Goal: Task Accomplishment & Management: Manage account settings

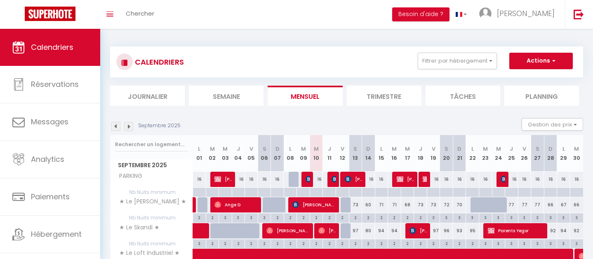
click at [171, 96] on li "Journalier" at bounding box center [147, 96] width 75 height 20
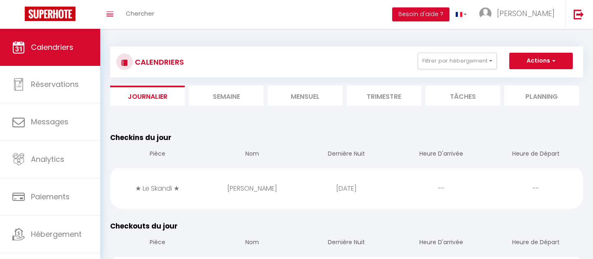
click at [311, 96] on li "Mensuel" at bounding box center [305, 96] width 75 height 20
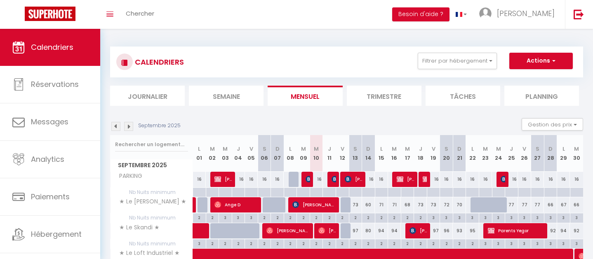
click at [555, 51] on div "CALENDRIERS Filtrer par hébergement PARKING PARKING APPARTS ★ Le Cocon [PERSON_…" at bounding box center [346, 62] width 473 height 31
click at [538, 61] on button "Actions" at bounding box center [540, 61] width 63 height 16
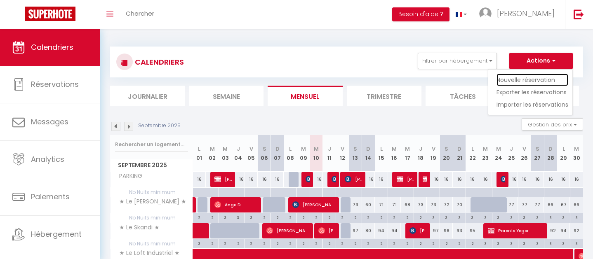
click at [530, 78] on link "Nouvelle réservation" at bounding box center [532, 80] width 72 height 12
select select
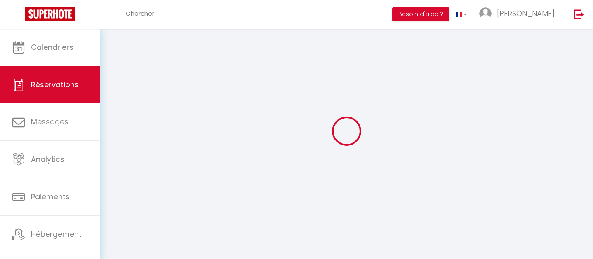
select select
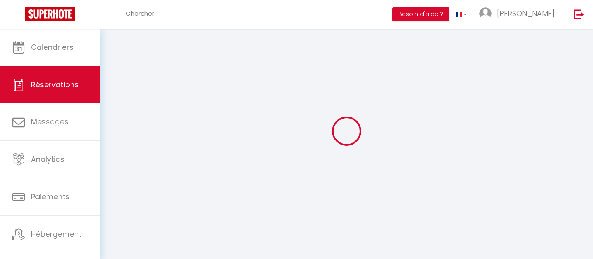
select select
checkbox input "false"
select select
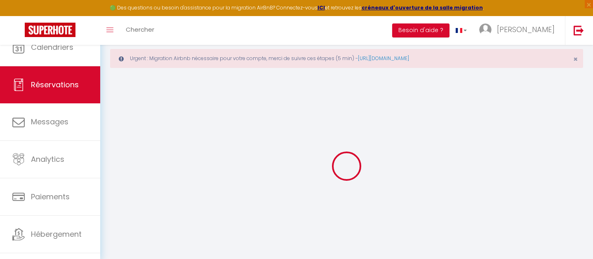
select select
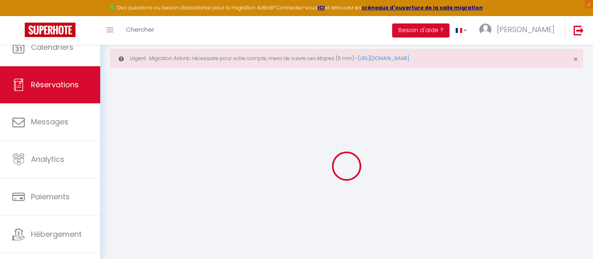
select select
checkbox input "false"
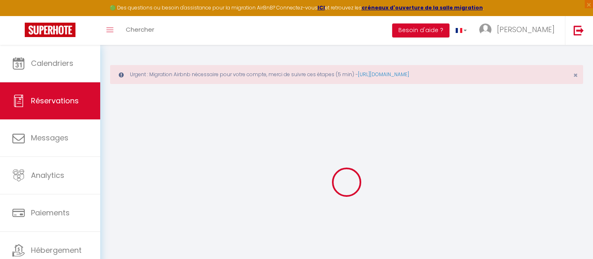
select select
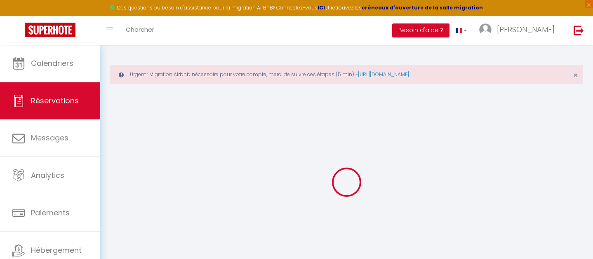
select select
checkbox input "false"
select select
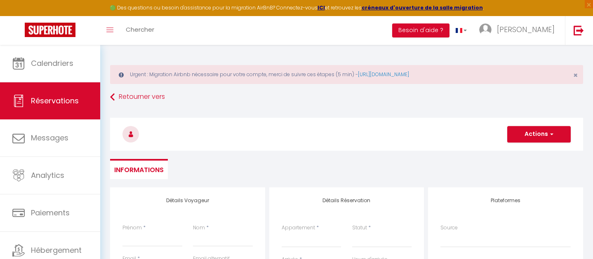
select select
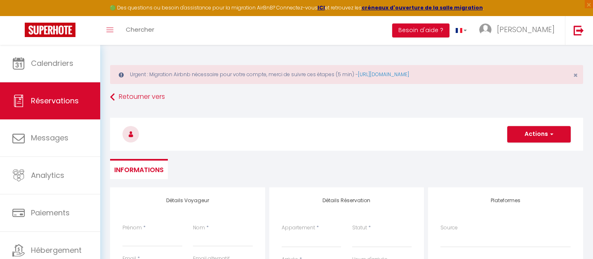
checkbox input "false"
select select
click at [578, 74] on div "Urgent : Migration Airbnb nécessaire pour votre compte, merci de suivre ces éta…" at bounding box center [346, 74] width 473 height 19
click at [575, 74] on span "×" at bounding box center [575, 75] width 5 height 10
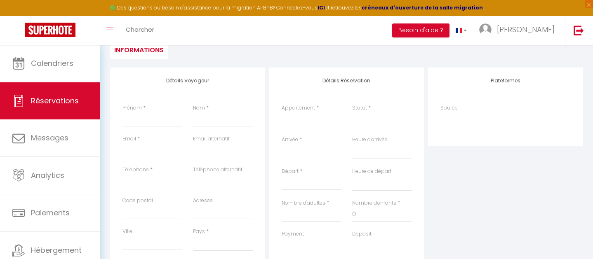
scroll to position [84, 0]
click at [491, 131] on div "Source Direct [DOMAIN_NAME] [DOMAIN_NAME] Chalet montagne Expedia Gite de [GEOG…" at bounding box center [505, 122] width 141 height 32
click at [493, 122] on select "Direct [DOMAIN_NAME] [DOMAIN_NAME] Chalet montagne Expedia Gite de [GEOGRAPHIC_…" at bounding box center [505, 121] width 130 height 16
select select "1"
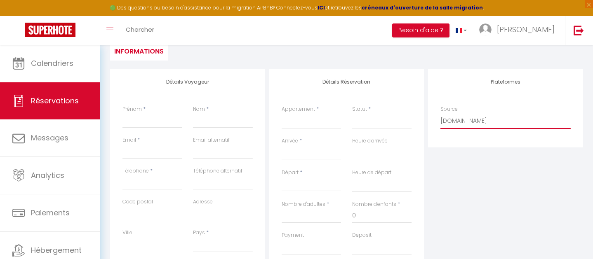
click at [440, 113] on select "Direct [DOMAIN_NAME] [DOMAIN_NAME] Chalet montagne Expedia Gite de [GEOGRAPHIC_…" at bounding box center [505, 121] width 130 height 16
select select
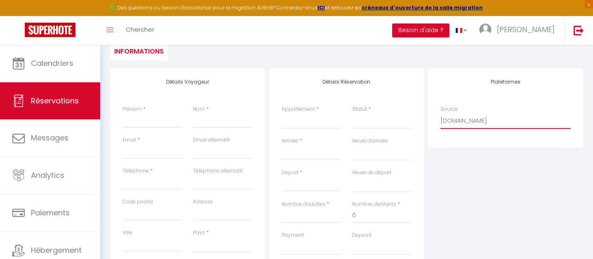
select select
checkbox input "false"
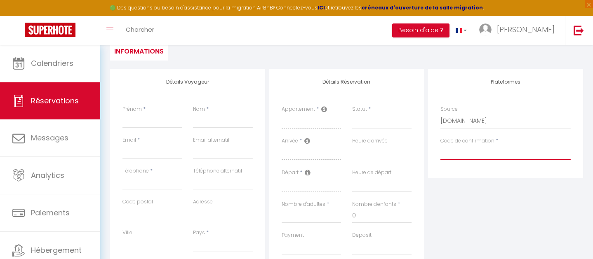
click at [475, 157] on input "Code de confirmation" at bounding box center [505, 152] width 130 height 15
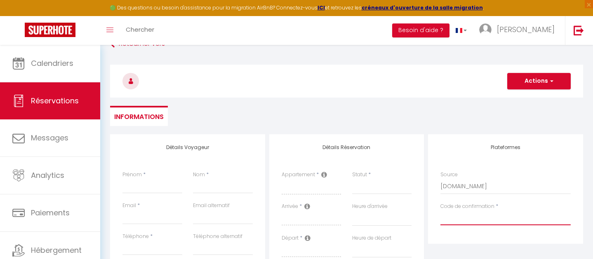
scroll to position [0, 0]
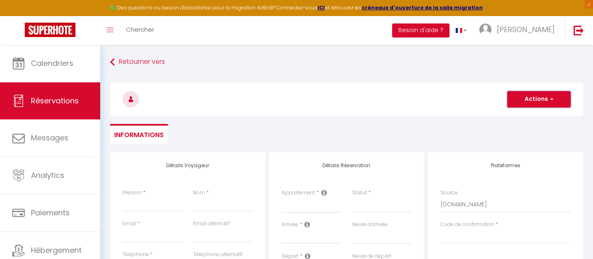
click at [528, 101] on button "Actions" at bounding box center [538, 99] width 63 height 16
click at [436, 114] on h3 at bounding box center [346, 99] width 473 height 33
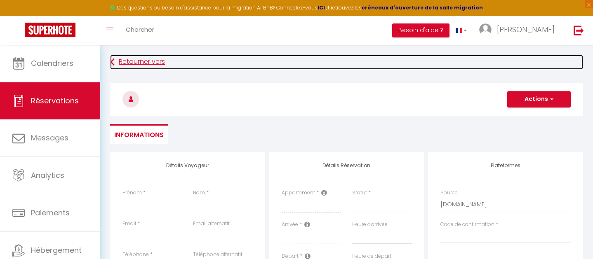
click at [157, 59] on link "Retourner vers" at bounding box center [346, 62] width 473 height 15
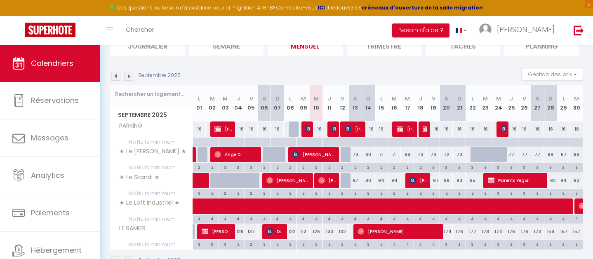
scroll to position [126, 0]
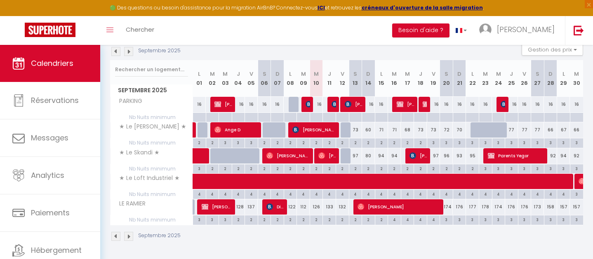
click at [129, 49] on img at bounding box center [128, 51] width 9 height 9
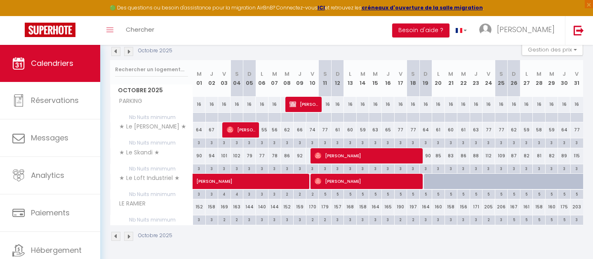
click at [127, 49] on img at bounding box center [128, 51] width 9 height 9
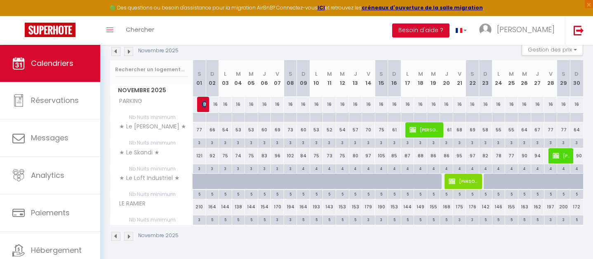
click at [113, 52] on img at bounding box center [115, 51] width 9 height 9
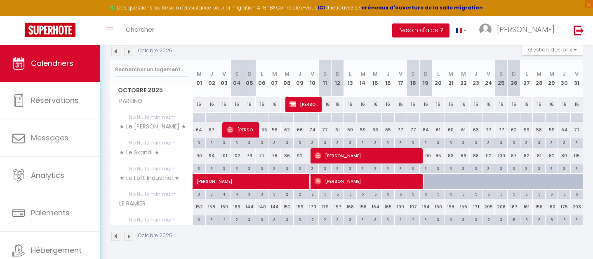
click at [127, 50] on img at bounding box center [128, 51] width 9 height 9
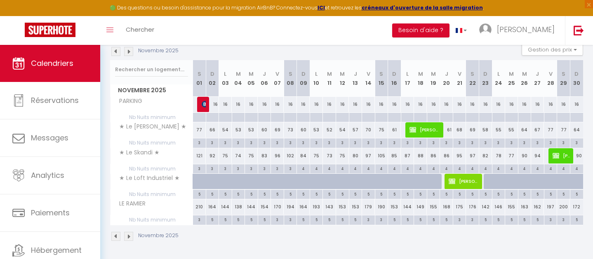
click at [127, 50] on img at bounding box center [128, 51] width 9 height 9
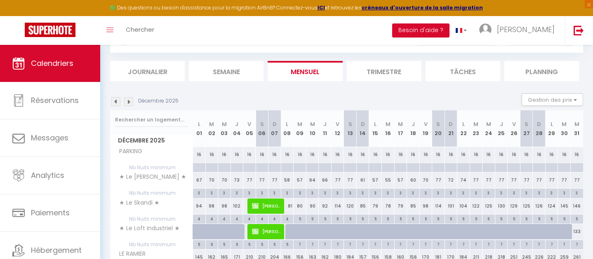
scroll to position [32, 0]
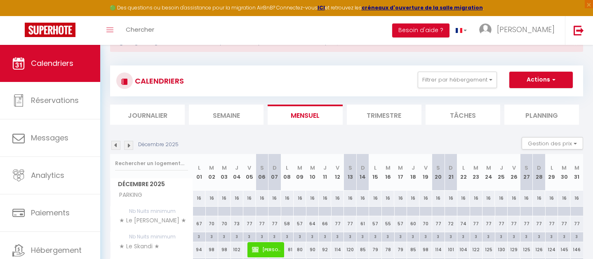
click at [113, 148] on img at bounding box center [115, 145] width 9 height 9
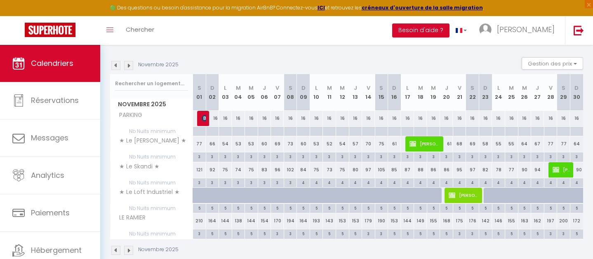
scroll to position [103, 0]
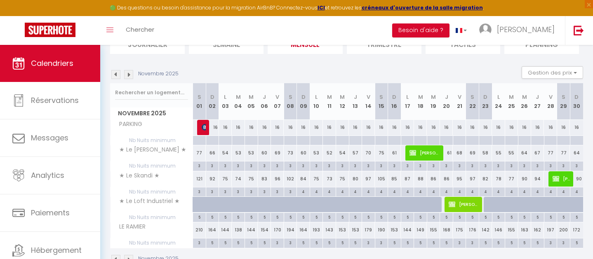
click at [113, 74] on img at bounding box center [115, 74] width 9 height 9
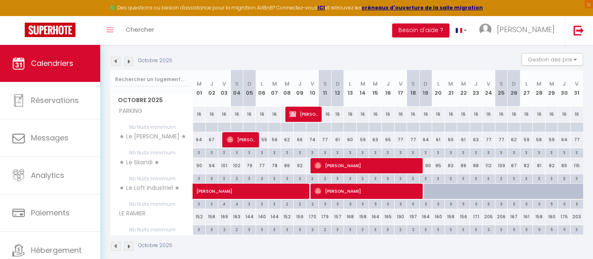
scroll to position [115, 0]
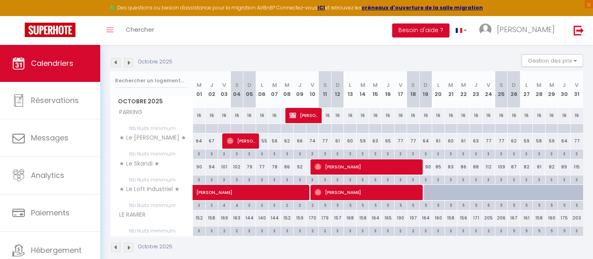
click at [430, 194] on div at bounding box center [430, 193] width 13 height 16
type input "116"
type input "Dim 19 Octobre 2025"
type input "Lun 20 Octobre 2025"
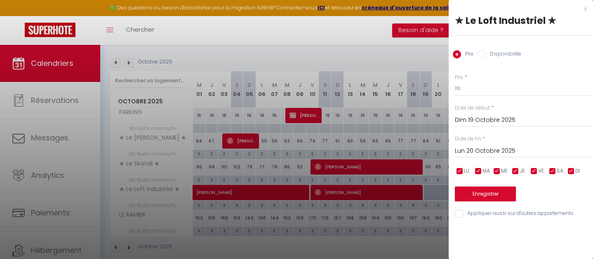
click at [498, 53] on label "Disponibilité" at bounding box center [503, 54] width 35 height 9
click at [486, 53] on input "Disponibilité" at bounding box center [481, 54] width 8 height 8
radio input "true"
radio input "false"
click at [489, 151] on input "Lun 20 Octobre 2025" at bounding box center [524, 152] width 138 height 11
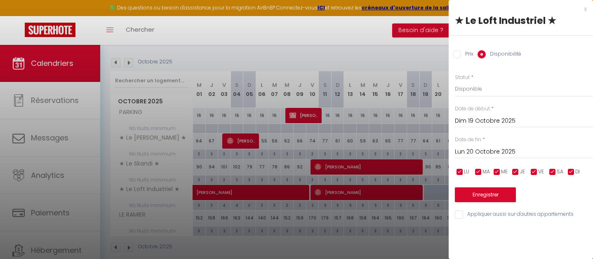
click at [586, 7] on div "x" at bounding box center [518, 9] width 138 height 10
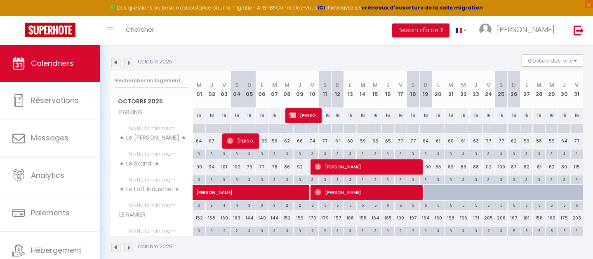
click at [129, 61] on img at bounding box center [128, 62] width 9 height 9
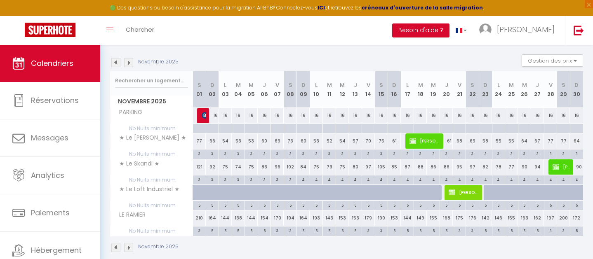
click at [239, 195] on div at bounding box center [242, 198] width 13 height 16
select select "1"
type input "[DATE] Novembre 2025"
type input "Mer 05 Novembre 2025"
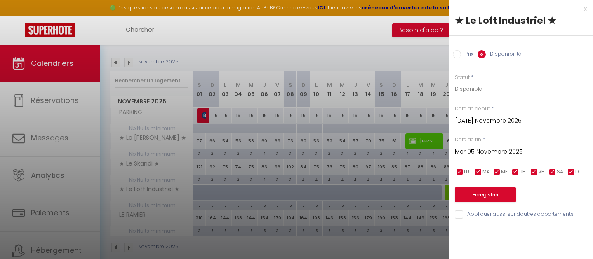
click at [484, 120] on input "[DATE] Novembre 2025" at bounding box center [524, 121] width 138 height 11
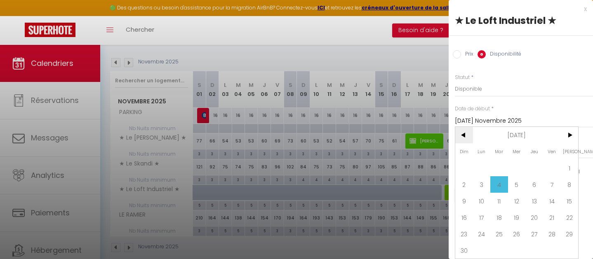
click at [468, 136] on span "<" at bounding box center [464, 135] width 18 height 16
click at [567, 136] on span ">" at bounding box center [569, 135] width 18 height 16
click at [466, 216] on span "19" at bounding box center [464, 217] width 18 height 16
type input "Dim 19 Octobre 2025"
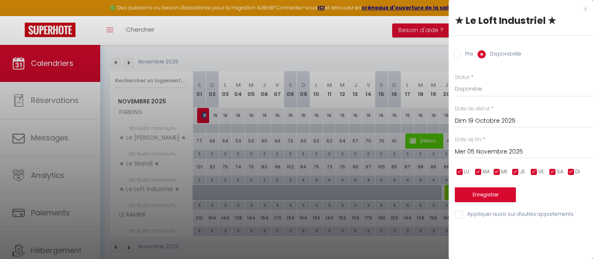
click at [492, 150] on input "Mer 05 Novembre 2025" at bounding box center [524, 152] width 138 height 11
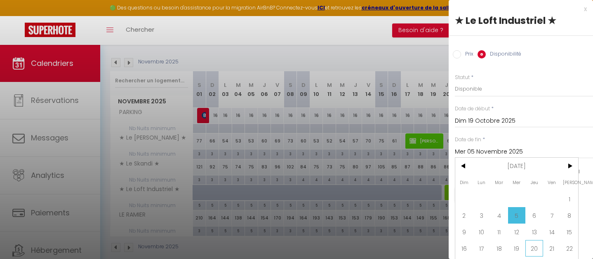
click at [536, 252] on span "20" at bounding box center [534, 248] width 18 height 16
type input "Jeu 20 Novembre 2025"
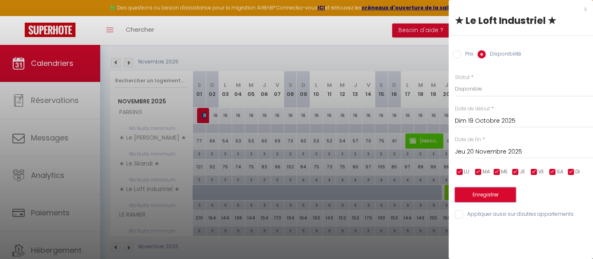
click at [495, 193] on button "Enregistrer" at bounding box center [485, 195] width 61 height 15
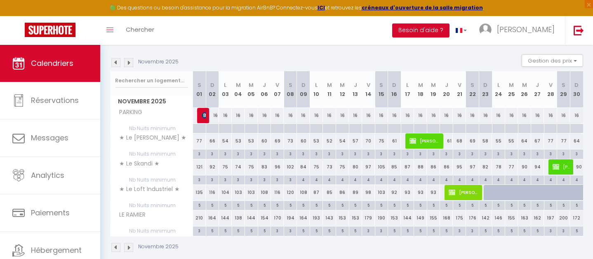
click at [490, 192] on div at bounding box center [490, 193] width 13 height 16
select select "1"
type input "Dim 23 Novembre 2025"
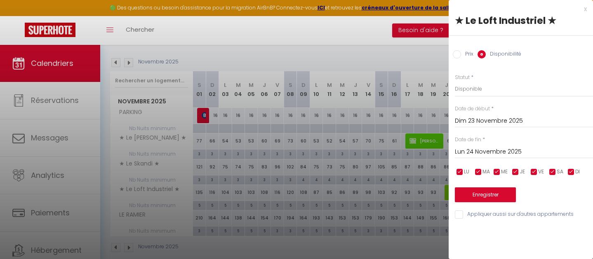
click at [483, 156] on input "Lun 24 Novembre 2025" at bounding box center [524, 152] width 138 height 11
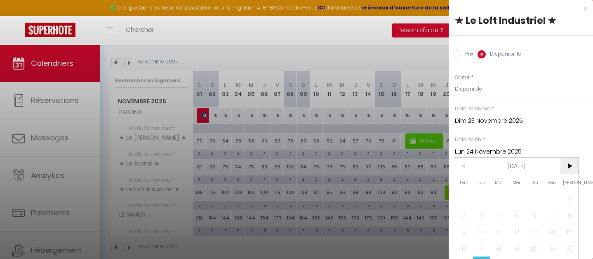
click at [568, 163] on span ">" at bounding box center [569, 166] width 18 height 16
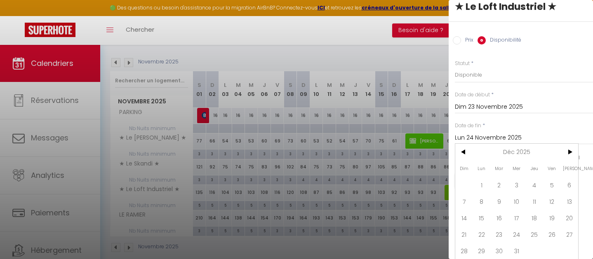
scroll to position [122, 0]
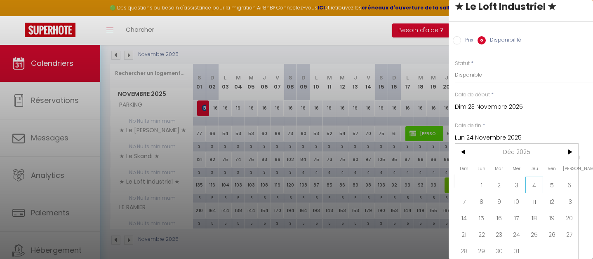
click at [533, 185] on span "4" at bounding box center [534, 185] width 18 height 16
type input "Jeu 04 Décembre 2025"
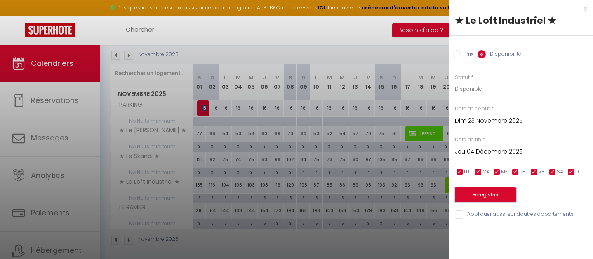
click at [485, 194] on button "Enregistrer" at bounding box center [485, 195] width 61 height 15
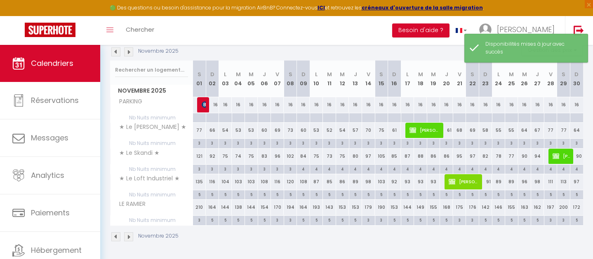
scroll to position [126, 0]
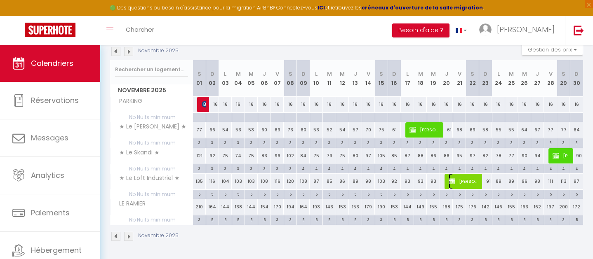
click at [453, 186] on span "[PERSON_NAME]" at bounding box center [464, 182] width 31 height 16
select select "OK"
select select "KO"
select select "0"
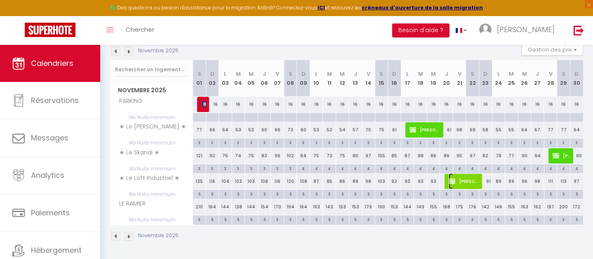
select select "1"
select select
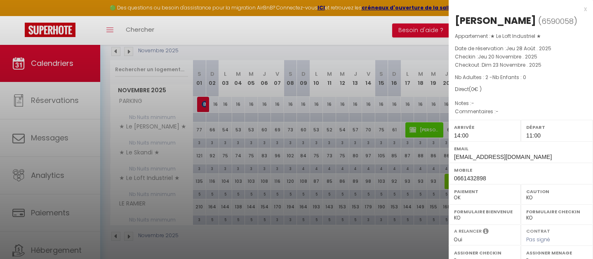
click at [582, 10] on div "x" at bounding box center [518, 9] width 138 height 10
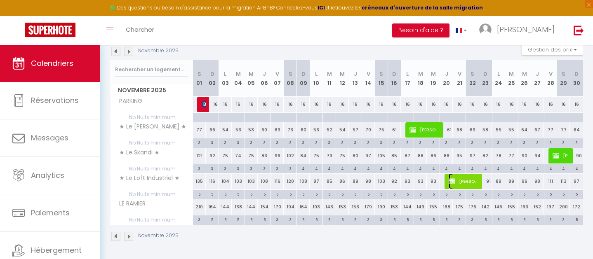
click at [449, 186] on span "[PERSON_NAME]" at bounding box center [464, 182] width 31 height 16
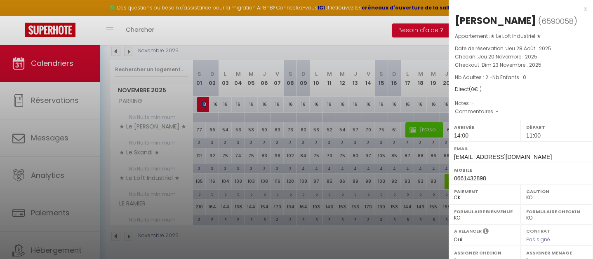
click at [585, 8] on div "x" at bounding box center [518, 9] width 138 height 10
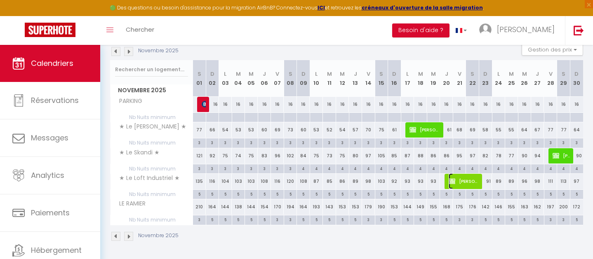
click at [465, 181] on span "[PERSON_NAME]" at bounding box center [464, 182] width 31 height 16
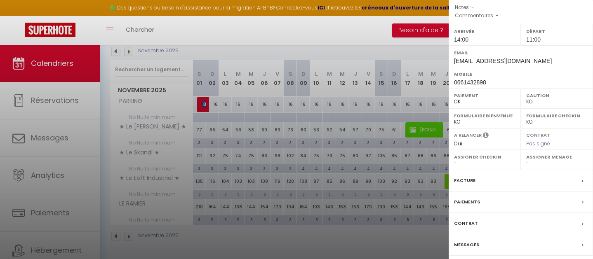
scroll to position [138, 0]
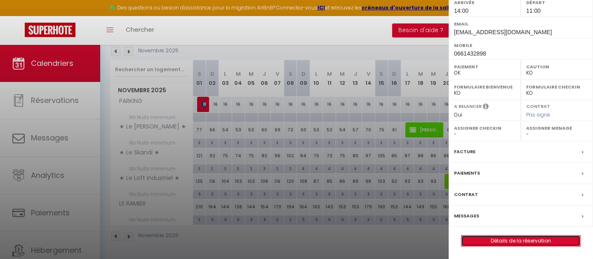
click at [534, 240] on link "Détails de la réservation" at bounding box center [520, 241] width 119 height 11
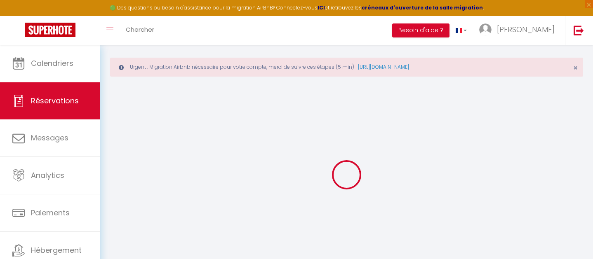
scroll to position [8, 0]
select select
checkbox input "true"
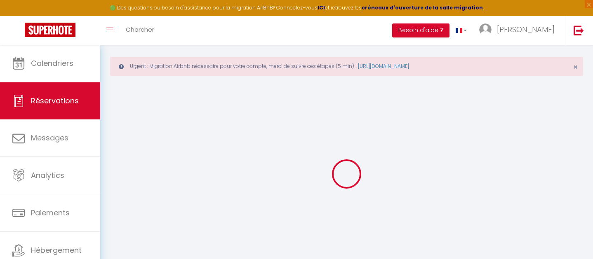
select select
checkbox input "true"
select select
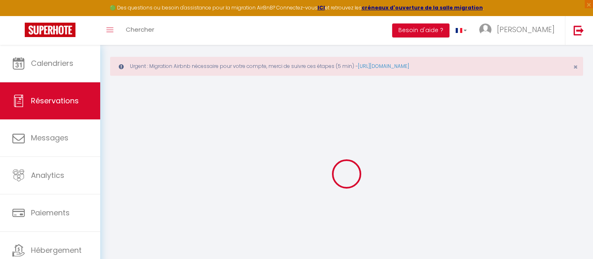
select select
checkbox input "true"
select select
checkbox input "true"
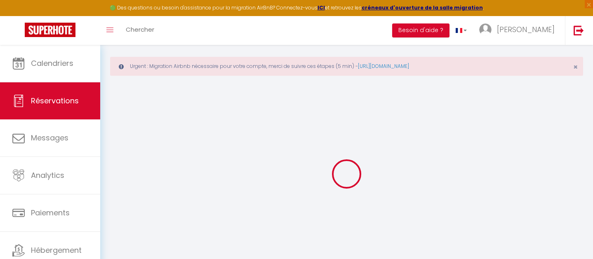
select select "14:00"
select select "11:00"
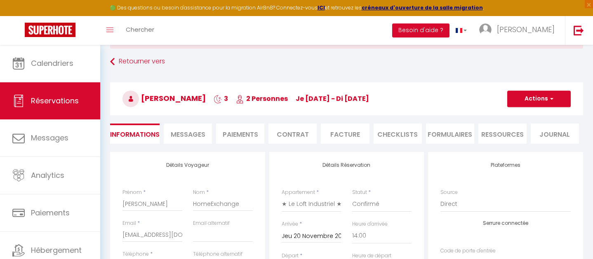
scroll to position [86, 0]
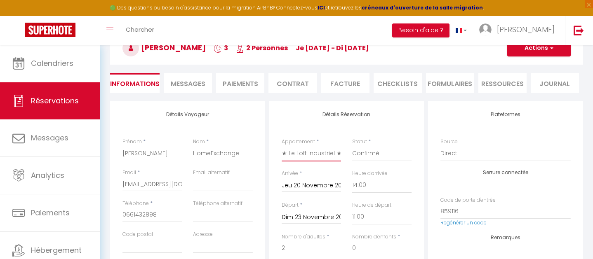
click at [334, 157] on select "★ Le Cocon Urbain ★ ★ Le Skandi ★ ★ Le Loft Industriel ★ PARKING [PERSON_NAME]" at bounding box center [312, 154] width 60 height 16
select select "591"
click at [282, 146] on select "★ Le Cocon Urbain ★ ★ Le Skandi ★ ★ Le Loft Industriel ★ PARKING [PERSON_NAME]" at bounding box center [312, 154] width 60 height 16
select select
checkbox input "true"
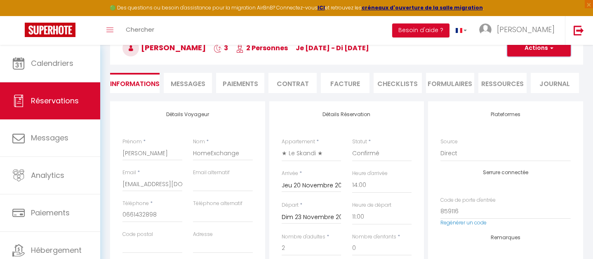
click at [534, 52] on button "Actions" at bounding box center [538, 48] width 63 height 16
click at [540, 50] on button "Actions" at bounding box center [538, 48] width 63 height 16
select select
checkbox input "true"
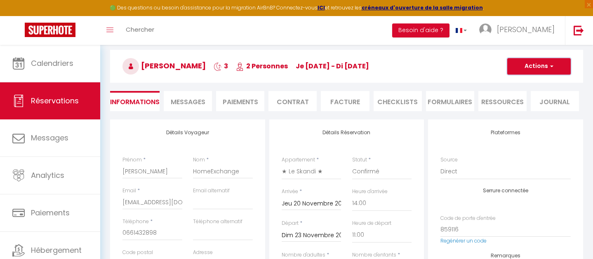
scroll to position [68, 0]
click at [543, 65] on button "Actions" at bounding box center [538, 67] width 63 height 16
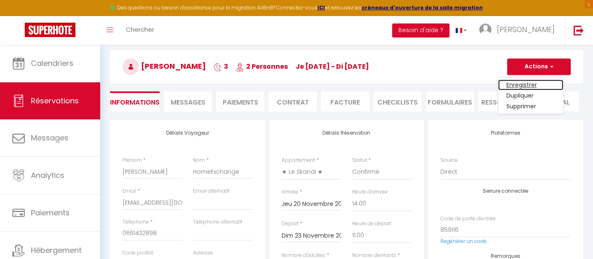
click at [526, 86] on link "Enregistrer" at bounding box center [530, 85] width 65 height 11
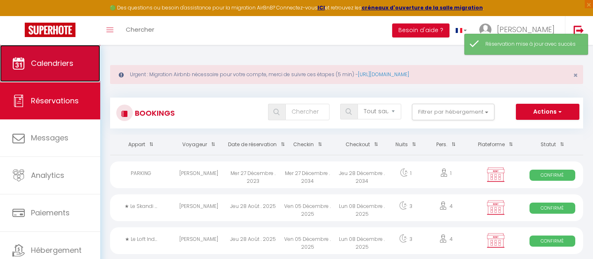
click at [60, 68] on span "Calendriers" at bounding box center [52, 63] width 42 height 10
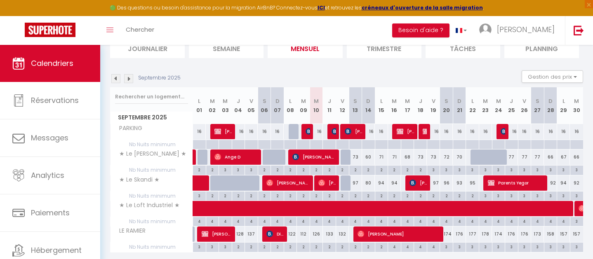
scroll to position [87, 0]
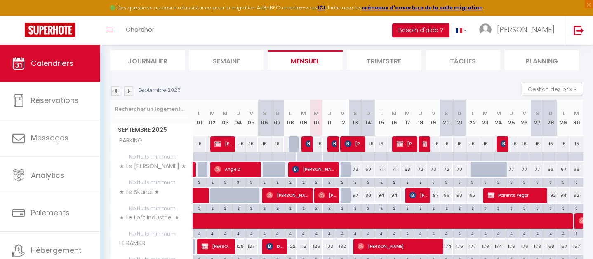
click at [128, 94] on img at bounding box center [128, 91] width 9 height 9
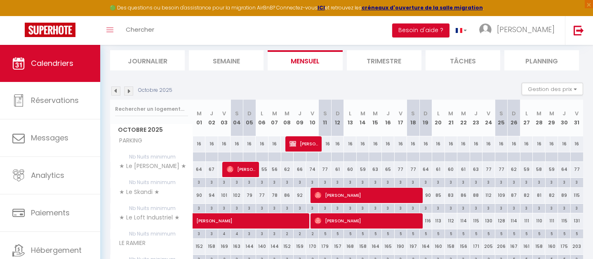
click at [128, 94] on img at bounding box center [128, 91] width 9 height 9
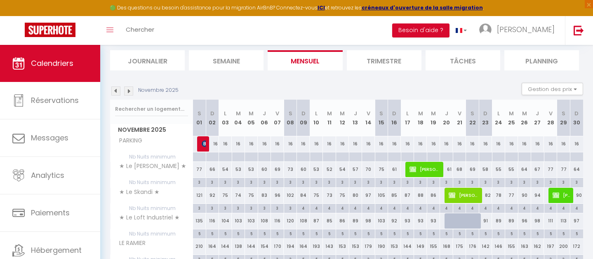
click at [448, 221] on div at bounding box center [450, 222] width 13 height 16
type input "93"
select select "1"
type input "Jeu 20 Novembre 2025"
type input "Ven 21 Novembre 2025"
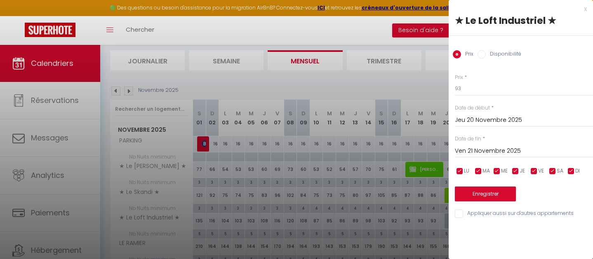
click at [483, 57] on input "Disponibilité" at bounding box center [481, 54] width 8 height 8
radio input "true"
radio input "false"
click at [491, 155] on input "Ven 21 Novembre 2025" at bounding box center [524, 152] width 138 height 11
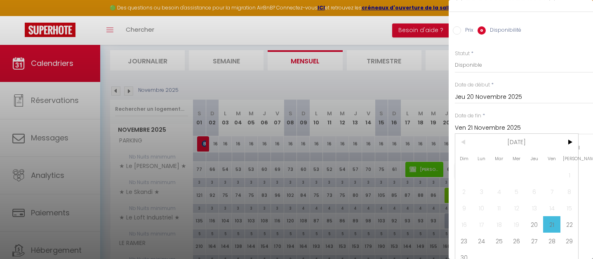
scroll to position [25, 0]
click at [465, 246] on span "23" at bounding box center [464, 240] width 18 height 16
type input "Dim 23 Novembre 2025"
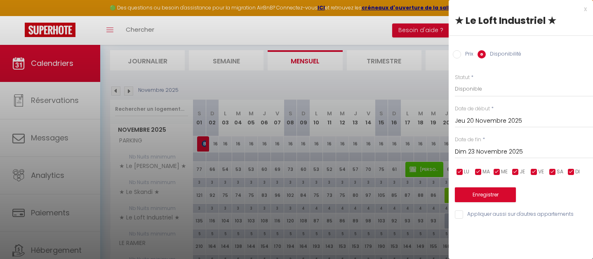
scroll to position [0, 0]
click at [473, 195] on button "Enregistrer" at bounding box center [485, 195] width 61 height 15
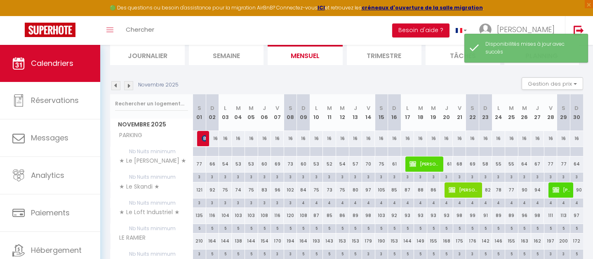
scroll to position [94, 0]
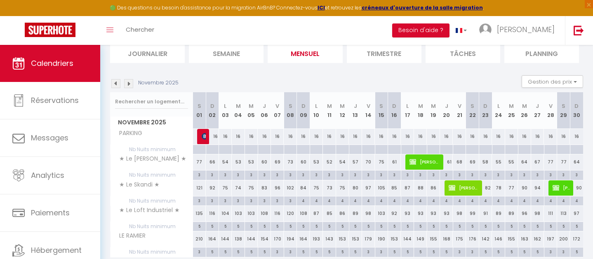
click at [200, 228] on div "5" at bounding box center [199, 226] width 13 height 8
type input "5"
type input "[PERSON_NAME] 01 Novembre 2025"
type input "Dim 02 Novembre 2025"
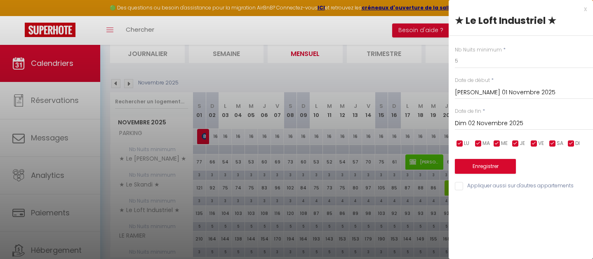
click at [478, 93] on input "[PERSON_NAME] 01 Novembre 2025" at bounding box center [524, 92] width 138 height 11
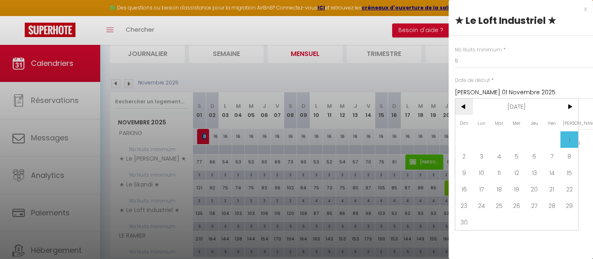
click at [465, 108] on span "<" at bounding box center [464, 107] width 18 height 16
click at [470, 188] on span "19" at bounding box center [464, 189] width 18 height 16
type input "Dim 19 Octobre 2025"
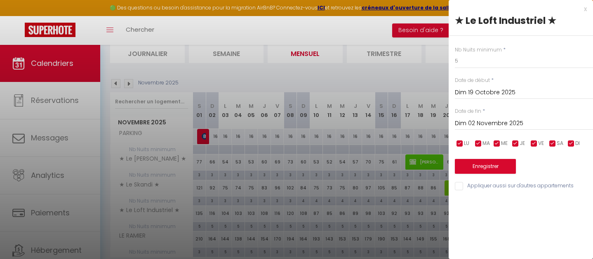
click at [508, 122] on input "Dim 02 Novembre 2025" at bounding box center [524, 123] width 138 height 11
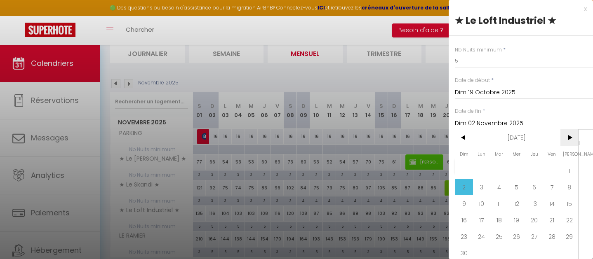
click at [569, 137] on span ">" at bounding box center [569, 137] width 18 height 16
click at [539, 165] on span "4" at bounding box center [534, 170] width 18 height 16
type input "Jeu 04 Décembre 2025"
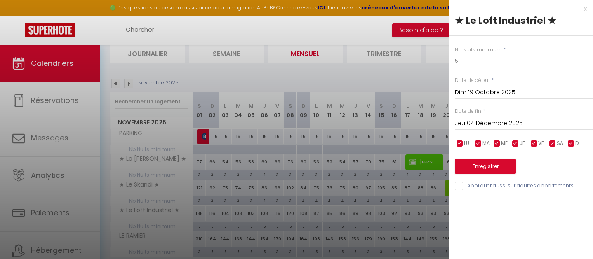
click at [506, 66] on input "5" at bounding box center [524, 61] width 138 height 15
click at [585, 6] on div "x" at bounding box center [518, 9] width 138 height 10
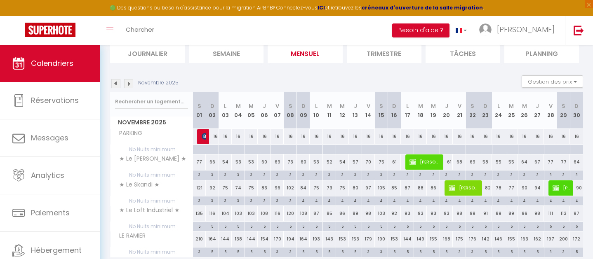
click at [213, 213] on div "116" at bounding box center [212, 213] width 13 height 15
select select "1"
type input "Dim 02 Novembre 2025"
type input "Lun 03 Novembre 2025"
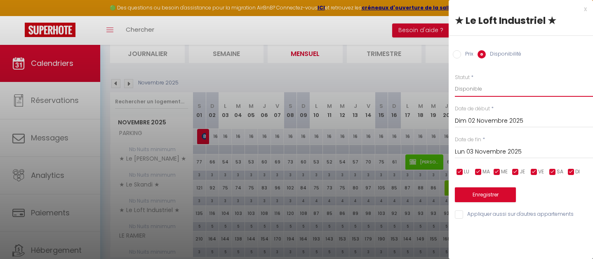
click at [481, 90] on select "Disponible Indisponible" at bounding box center [524, 89] width 138 height 16
select select "0"
click at [455, 81] on select "Disponible Indisponible" at bounding box center [524, 89] width 138 height 16
click at [480, 121] on input "Dim 02 Novembre 2025" at bounding box center [524, 121] width 138 height 11
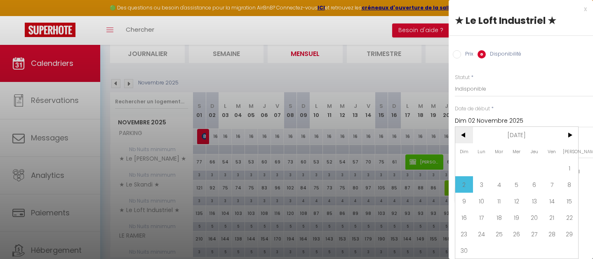
click at [464, 133] on span "<" at bounding box center [464, 135] width 18 height 16
click at [465, 216] on span "19" at bounding box center [464, 217] width 18 height 16
type input "Dim 19 Octobre 2025"
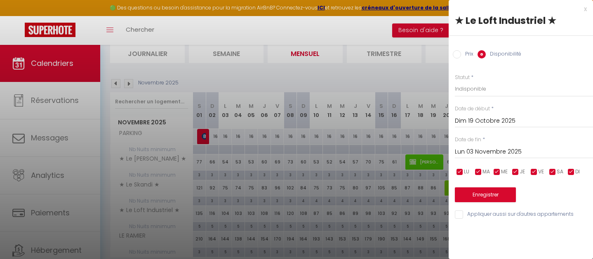
click at [497, 149] on input "Lun 03 Novembre 2025" at bounding box center [524, 152] width 138 height 11
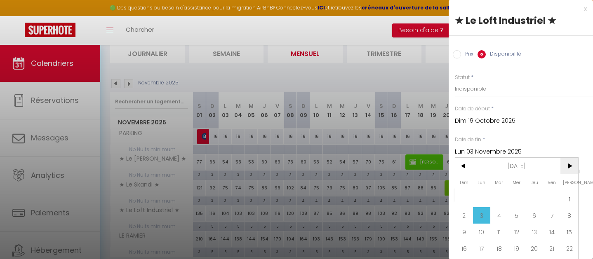
click at [563, 164] on span ">" at bounding box center [569, 166] width 18 height 16
click at [530, 200] on span "4" at bounding box center [534, 199] width 18 height 16
type input "Jeu 04 Décembre 2025"
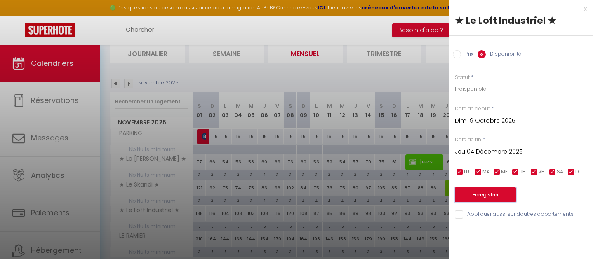
click at [489, 199] on button "Enregistrer" at bounding box center [485, 195] width 61 height 15
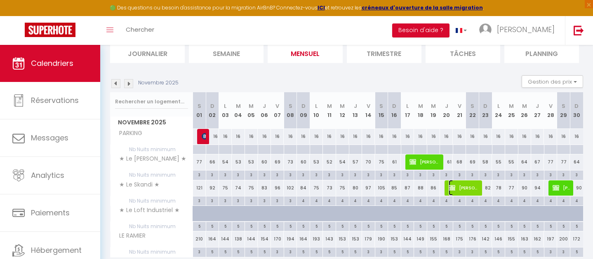
click at [458, 188] on span "[PERSON_NAME]" at bounding box center [464, 188] width 31 height 16
select select "OK"
select select "KO"
select select "0"
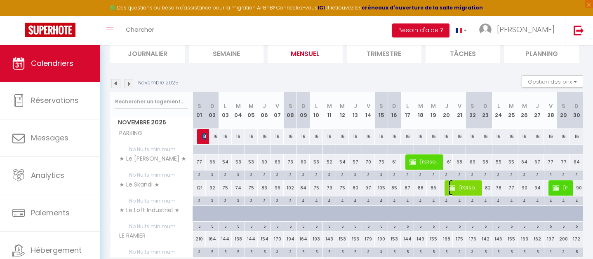
select select "1"
select select
